Goal: Information Seeking & Learning: Learn about a topic

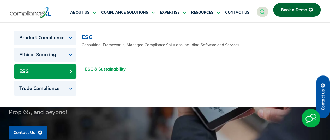
click at [100, 70] on link "ESG & Sustainability" at bounding box center [105, 68] width 47 height 13
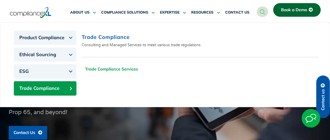
click at [99, 70] on link "Trade Compliance Services" at bounding box center [112, 68] width 60 height 13
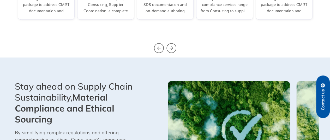
scroll to position [183, 0]
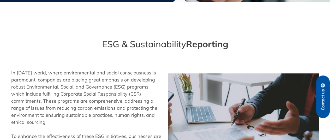
scroll to position [78, 0]
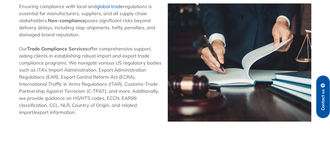
scroll to position [239, 0]
